Goal: Task Accomplishment & Management: Complete application form

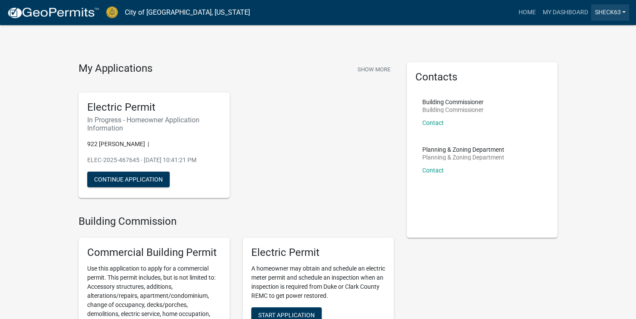
click at [625, 11] on link "sheck63" at bounding box center [610, 12] width 38 height 16
click at [623, 23] on div "Account Logout" at bounding box center [594, 50] width 69 height 56
click at [622, 10] on link "sheck63" at bounding box center [610, 12] width 38 height 16
click at [288, 312] on span "Start Application" at bounding box center [286, 314] width 57 height 7
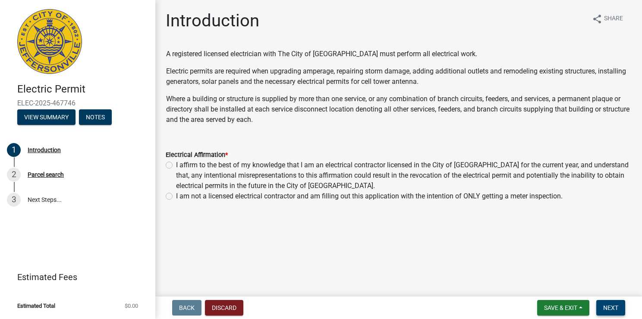
click at [613, 307] on span "Next" at bounding box center [611, 307] width 15 height 7
click at [173, 199] on div "I am not a licensed electrical contractor and am filling out this application w…" at bounding box center [399, 196] width 466 height 10
click at [176, 198] on label "I am not a licensed electrical contractor and am filling out this application w…" at bounding box center [369, 196] width 387 height 10
click at [176, 196] on input "I am not a licensed electrical contractor and am filling out this application w…" at bounding box center [179, 194] width 6 height 6
radio input "true"
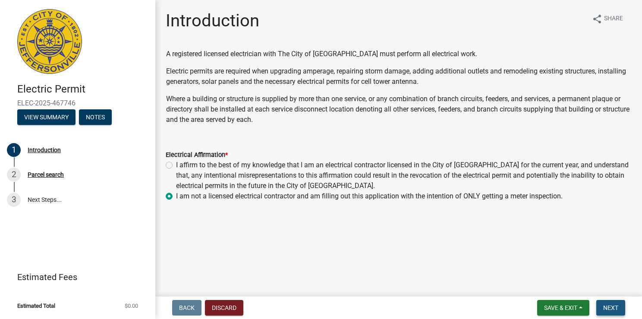
click at [606, 307] on span "Next" at bounding box center [611, 307] width 15 height 7
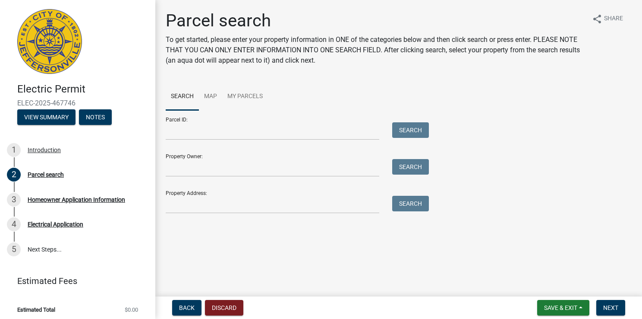
drag, startPoint x: 330, startPoint y: 214, endPoint x: 332, endPoint y: 199, distance: 14.8
click at [332, 199] on div "Parcel search To get started, please enter your property information in ONE of …" at bounding box center [398, 115] width 479 height 211
click at [332, 199] on input "Property Address:" at bounding box center [273, 205] width 214 height 18
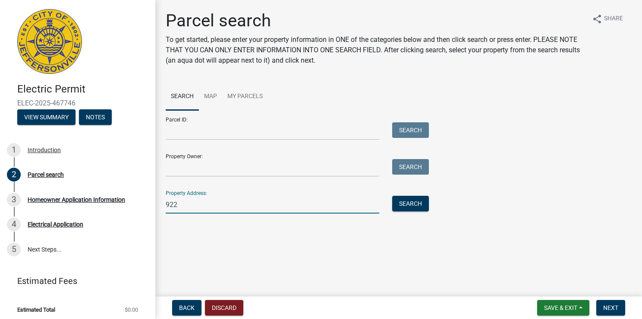
type input "922 [PERSON_NAME] apt-9"
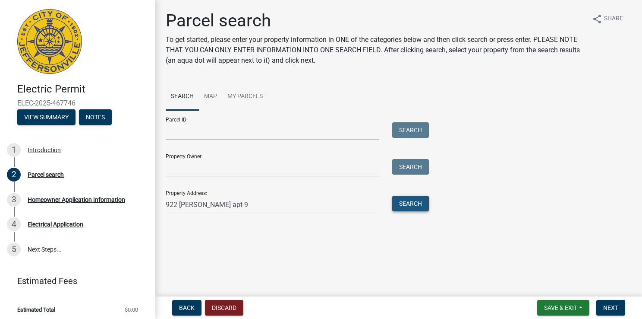
click at [409, 199] on button "Search" at bounding box center [410, 204] width 37 height 16
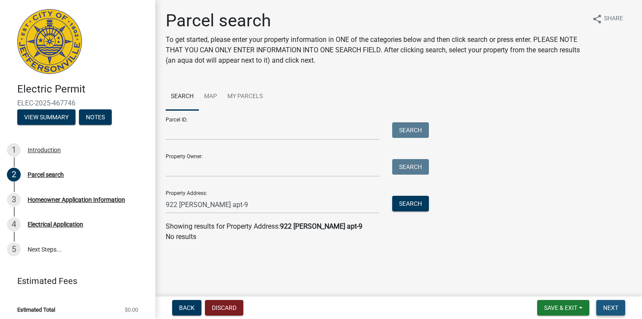
click at [616, 305] on span "Next" at bounding box center [611, 307] width 15 height 7
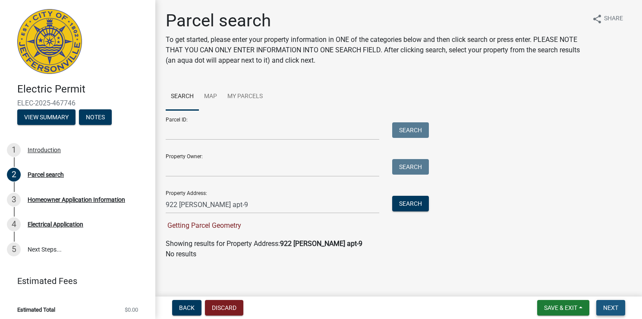
click at [616, 305] on span "Next" at bounding box center [611, 307] width 15 height 7
click at [196, 162] on input "Property Owner:" at bounding box center [273, 168] width 214 height 18
type input "[PERSON_NAME]"
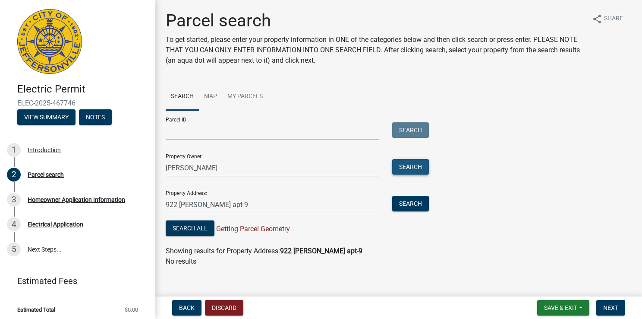
click at [411, 165] on button "Search" at bounding box center [410, 167] width 37 height 16
click at [606, 304] on span "Next" at bounding box center [611, 307] width 15 height 7
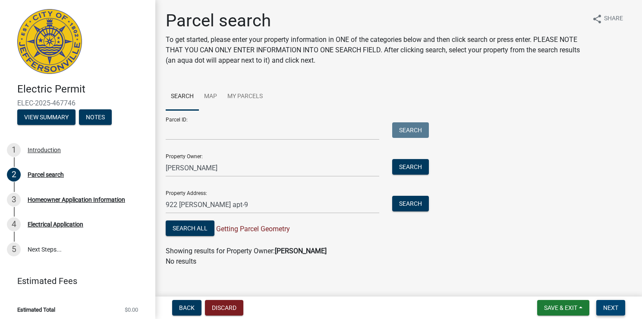
click at [606, 304] on span "Next" at bounding box center [611, 307] width 15 height 7
click at [45, 152] on div "Introduction" at bounding box center [44, 150] width 33 height 6
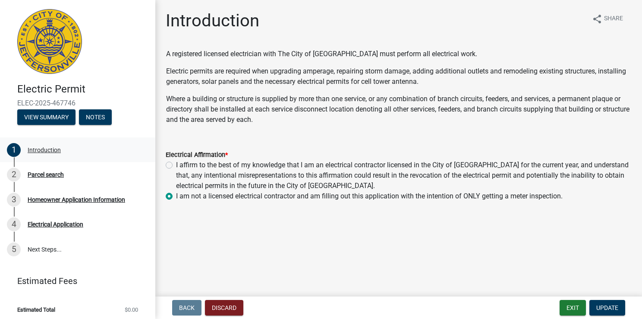
scroll to position [3, 0]
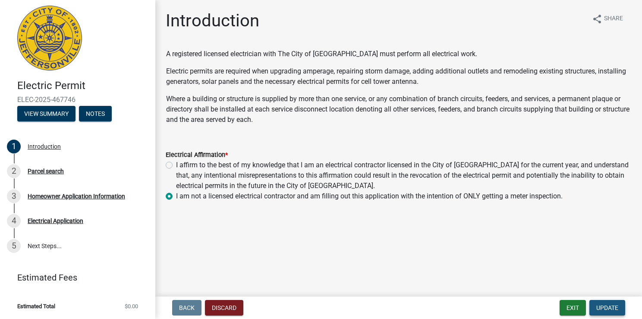
click at [600, 307] on span "Update" at bounding box center [608, 307] width 22 height 7
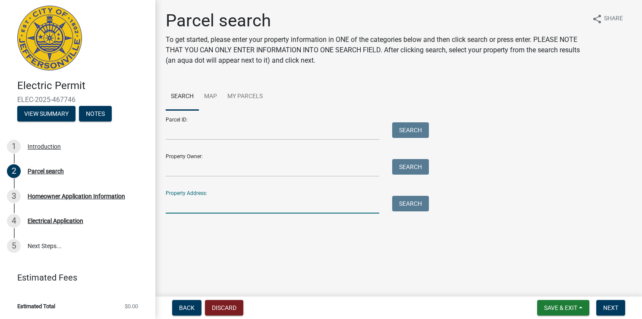
click at [235, 205] on input "Property Address:" at bounding box center [273, 205] width 214 height 18
type input "[STREET_ADDRESS]"
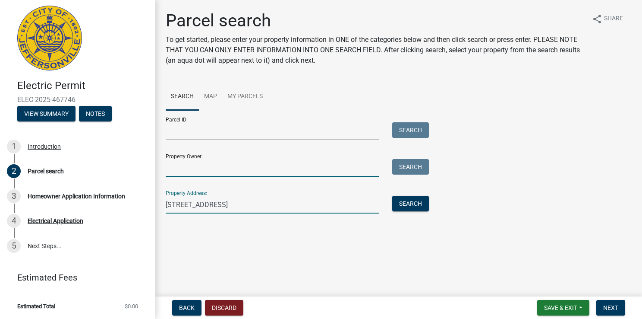
type input "[PERSON_NAME]"
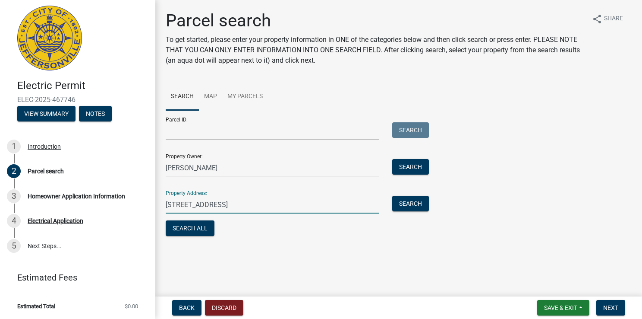
click at [504, 243] on div "Parcel search To get started, please enter your property information in ONE of …" at bounding box center [398, 127] width 479 height 235
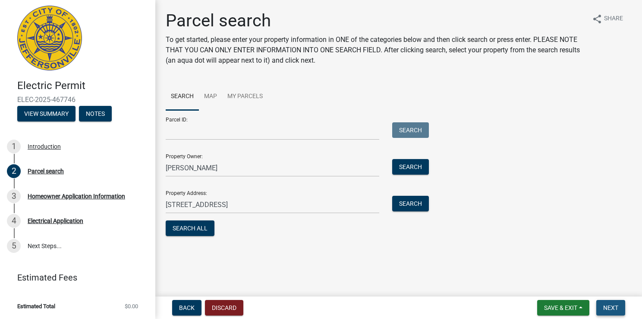
click at [615, 308] on span "Next" at bounding box center [611, 307] width 15 height 7
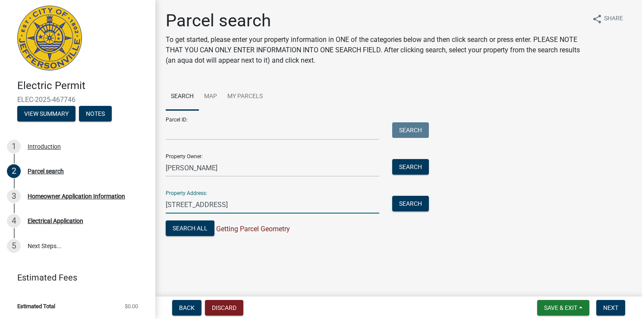
click at [317, 206] on input "[STREET_ADDRESS]" at bounding box center [273, 205] width 214 height 18
type input "1"
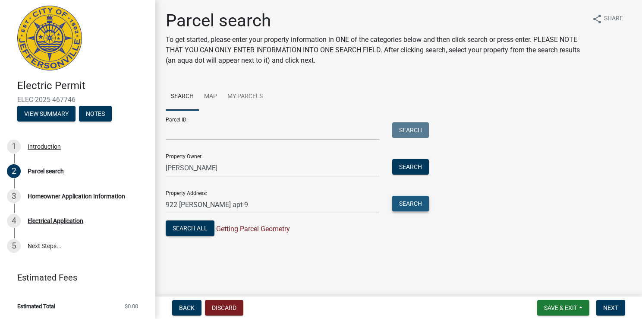
click at [417, 205] on button "Search" at bounding box center [410, 204] width 37 height 16
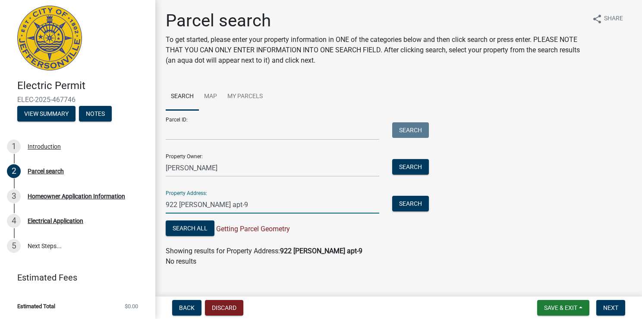
click at [250, 204] on input "922 [PERSON_NAME] apt-9" at bounding box center [273, 205] width 214 height 18
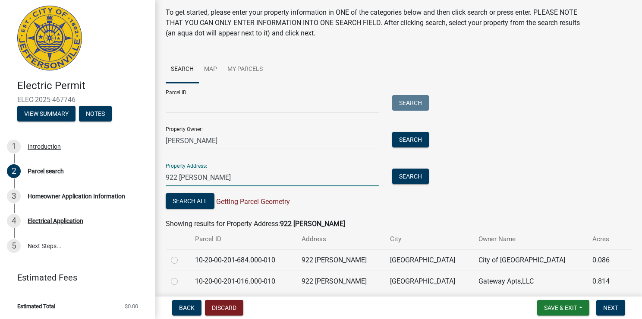
scroll to position [35, 0]
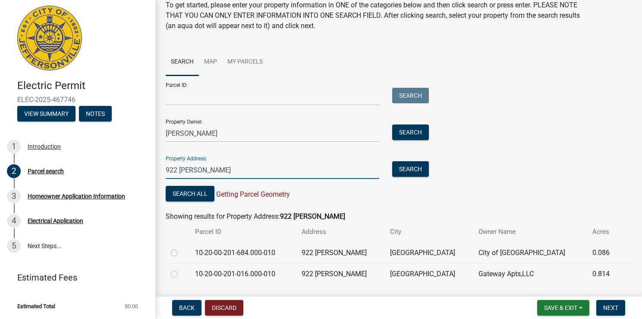
type input "922 [PERSON_NAME]"
click at [181, 269] on label at bounding box center [181, 269] width 0 height 0
click at [181, 274] on input "radio" at bounding box center [184, 272] width 6 height 6
radio input "true"
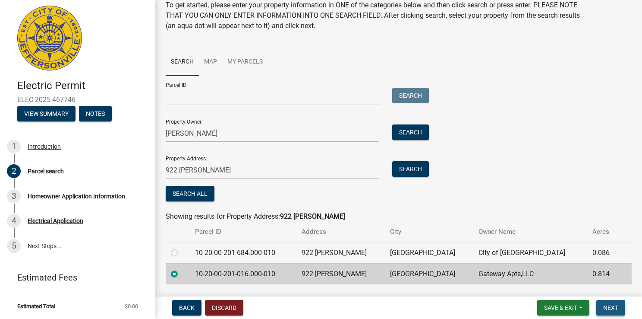
click at [611, 304] on span "Next" at bounding box center [611, 307] width 15 height 7
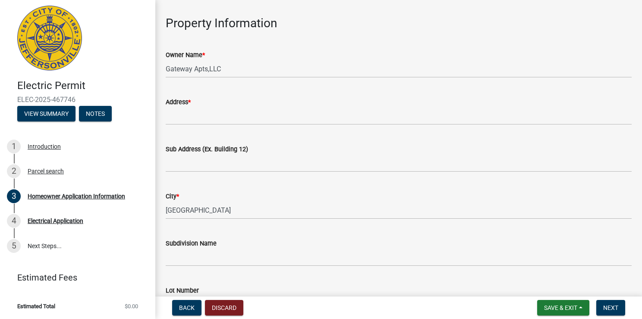
scroll to position [0, 0]
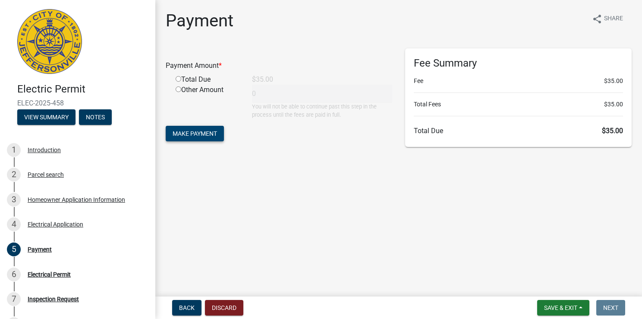
click at [200, 135] on span "Make Payment" at bounding box center [195, 133] width 44 height 7
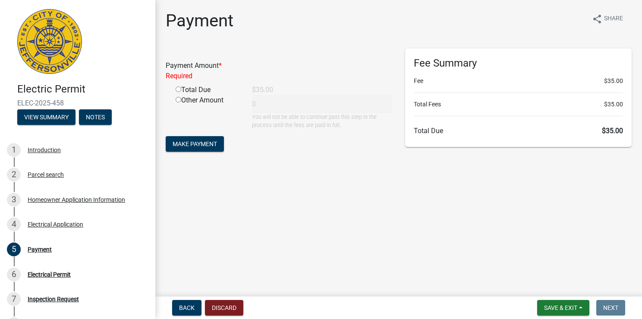
click at [178, 92] on input "radio" at bounding box center [179, 89] width 6 height 6
radio input "true"
type input "35"
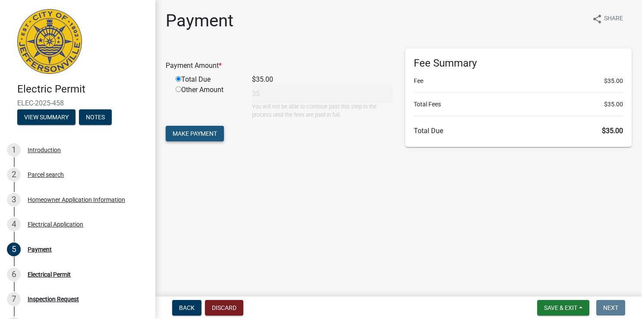
click at [201, 133] on span "Make Payment" at bounding box center [195, 133] width 44 height 7
